Goal: Check status: Check status

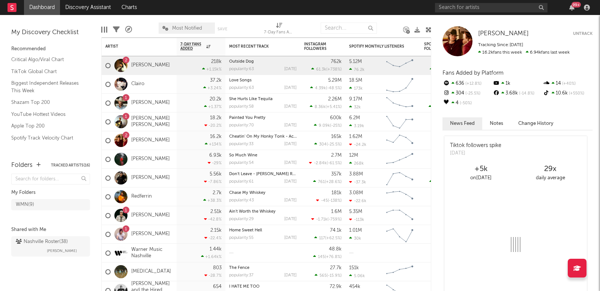
click at [144, 63] on link "[PERSON_NAME]" at bounding box center [150, 65] width 39 height 6
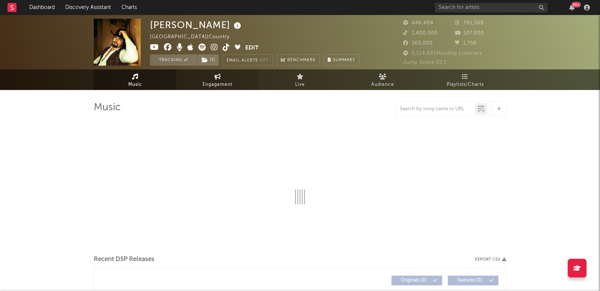
click at [234, 83] on link "Engagement" at bounding box center [217, 79] width 83 height 21
select select "1w"
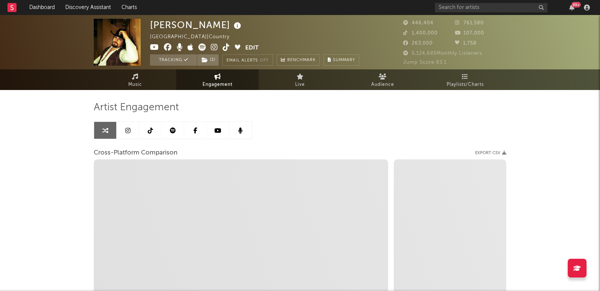
click at [125, 129] on icon at bounding box center [127, 131] width 5 height 6
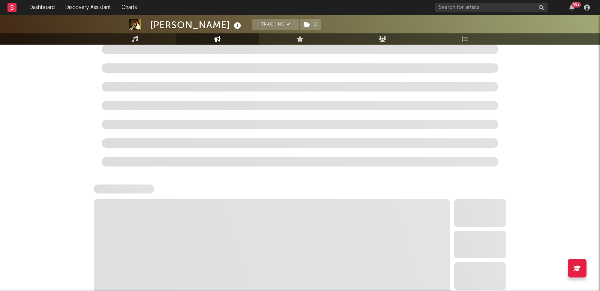
scroll to position [813, 0]
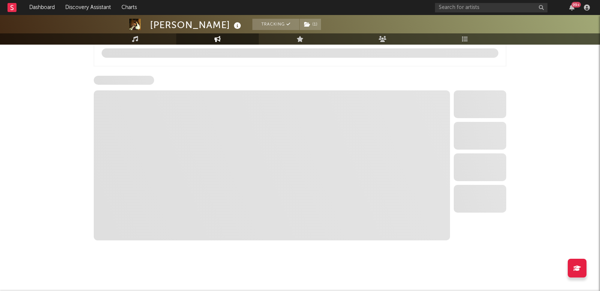
select select "6m"
